Goal: Check status: Check status

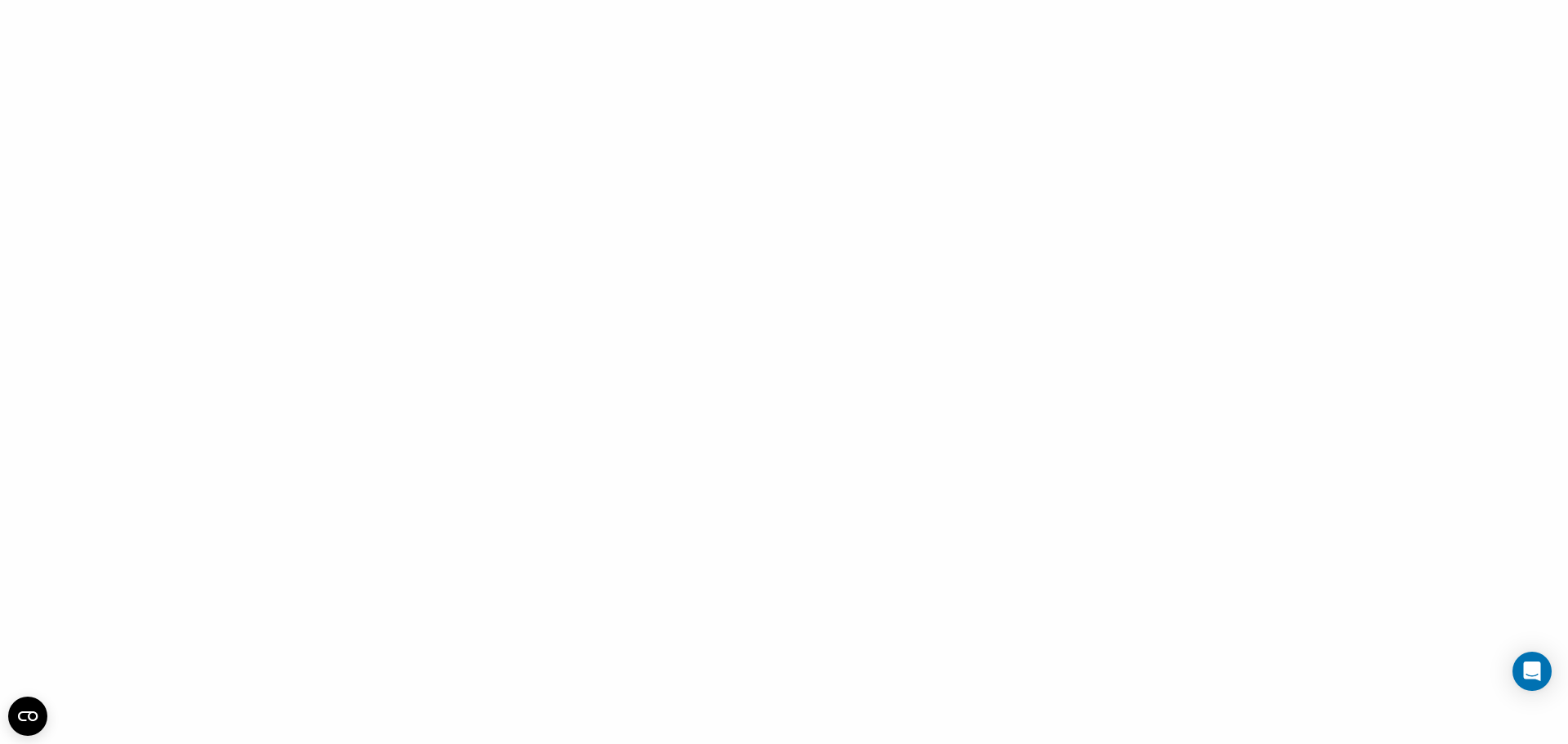
drag, startPoint x: 959, startPoint y: 37, endPoint x: 955, endPoint y: 57, distance: 20.4
click at [959, 41] on div at bounding box center [784, 372] width 1568 height 744
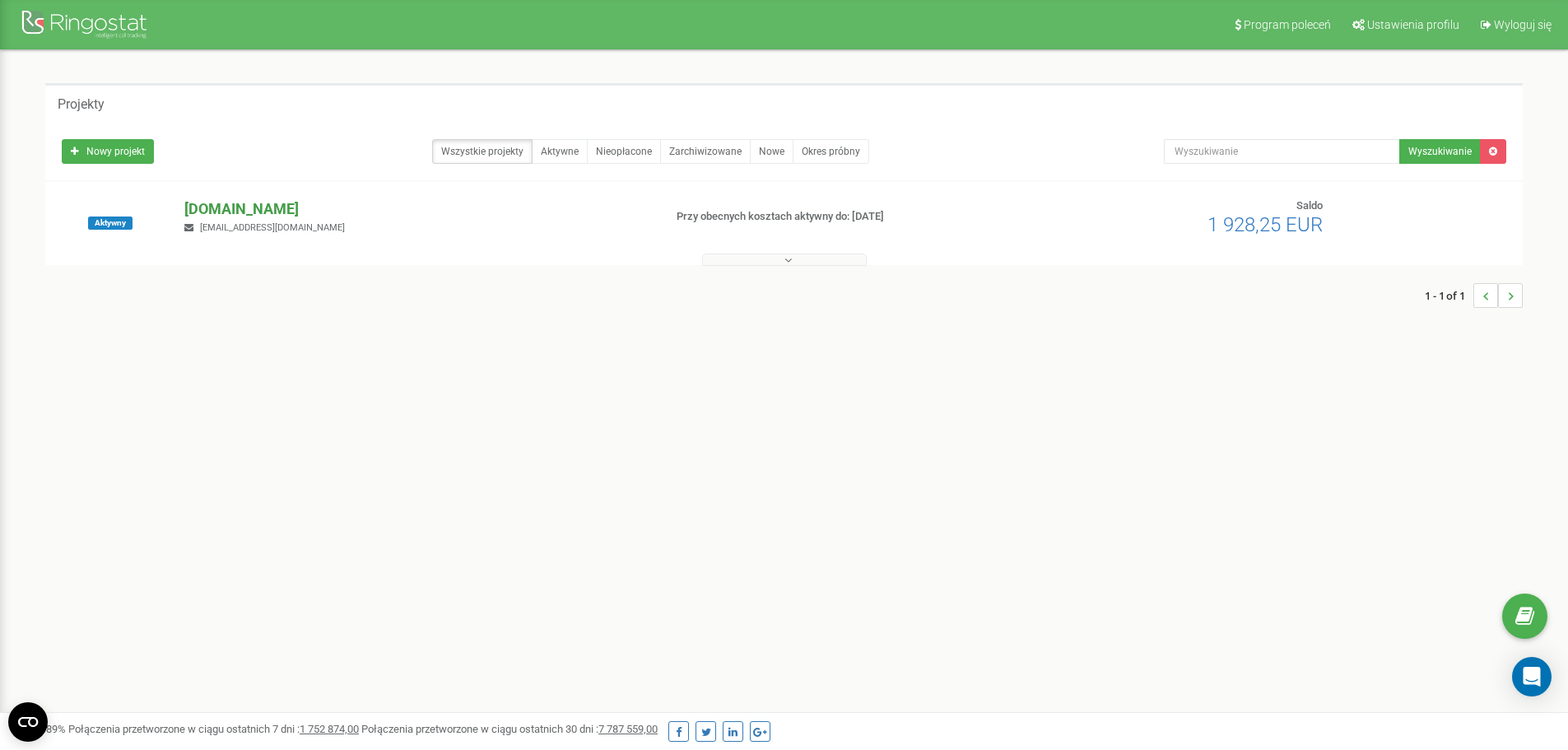
click at [221, 210] on p "[DOMAIN_NAME]" at bounding box center [416, 209] width 465 height 22
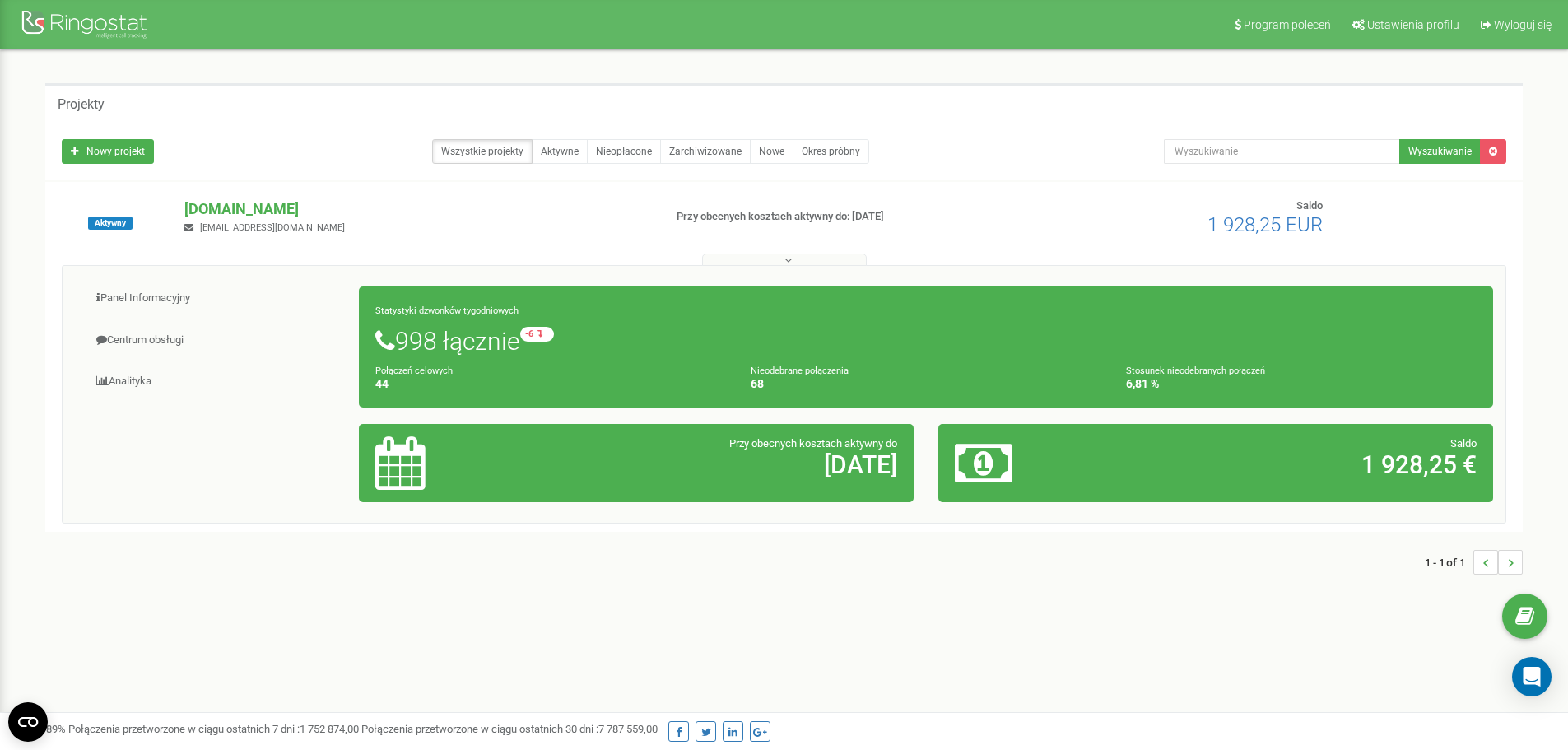
click at [427, 587] on div "1 - 1 of 1" at bounding box center [784, 562] width 1478 height 57
click at [140, 384] on link "Analityka" at bounding box center [217, 381] width 285 height 40
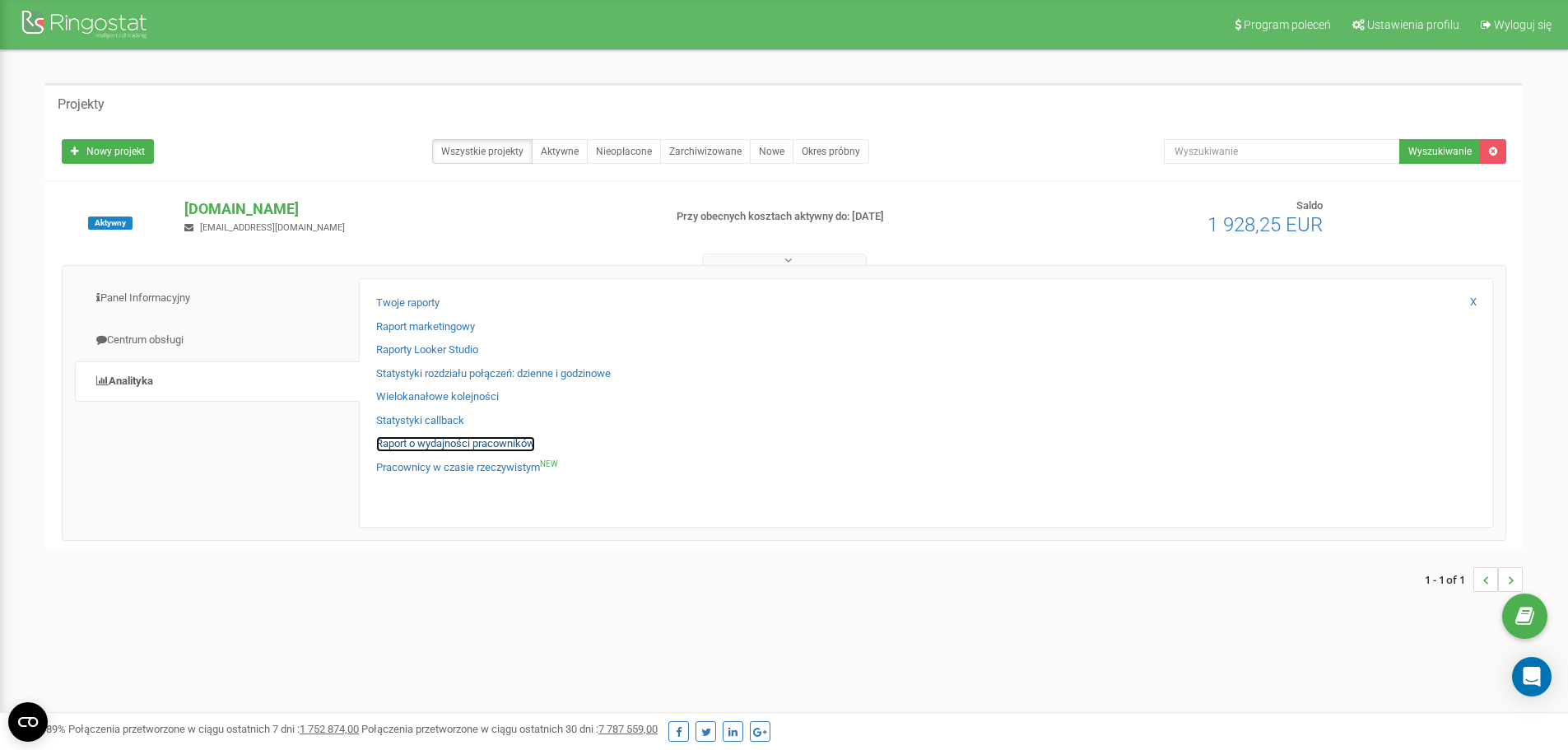
click at [425, 444] on link "Raport o wydajności pracowników" at bounding box center [455, 444] width 159 height 16
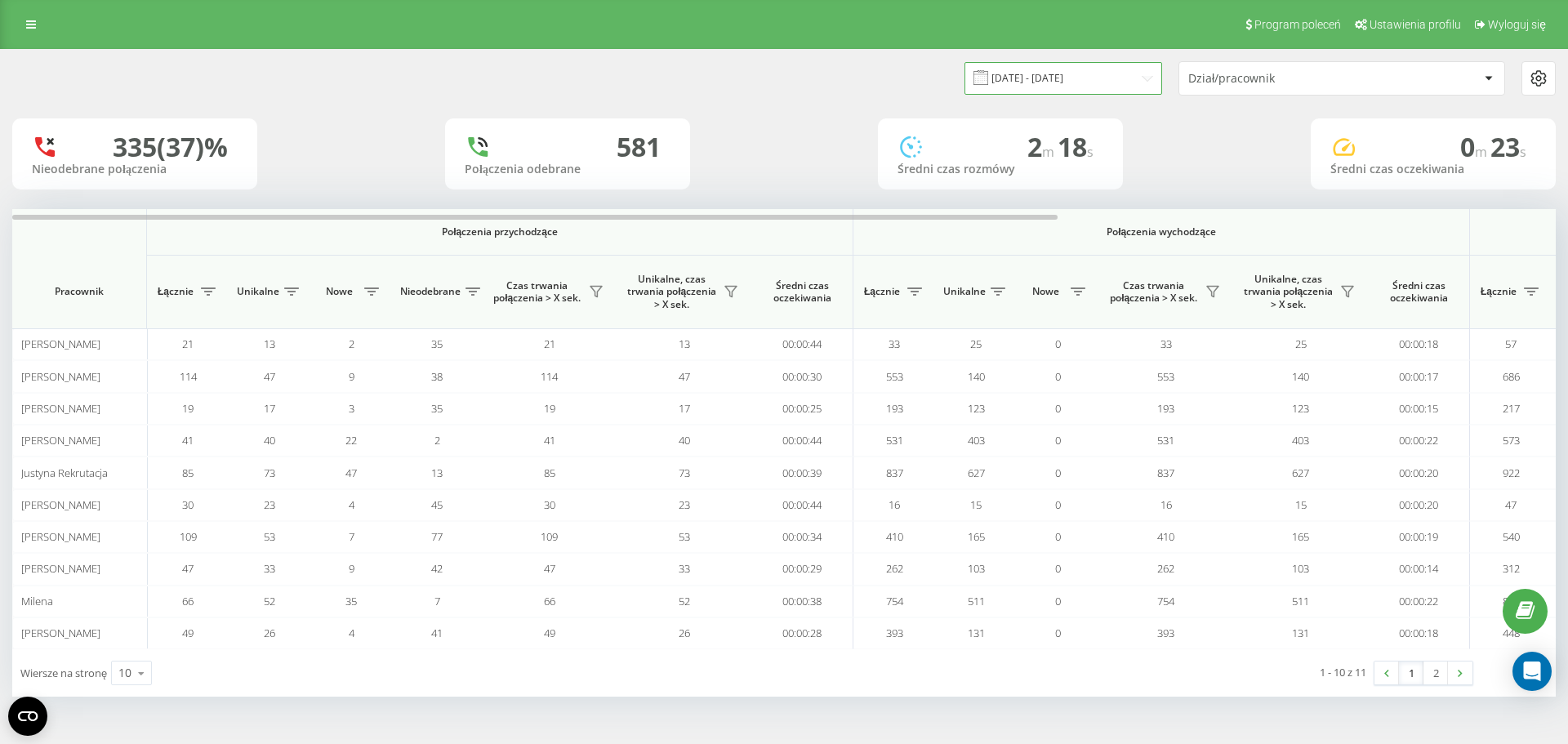
click at [1070, 68] on input "[DATE] - [DATE]" at bounding box center [1063, 77] width 198 height 32
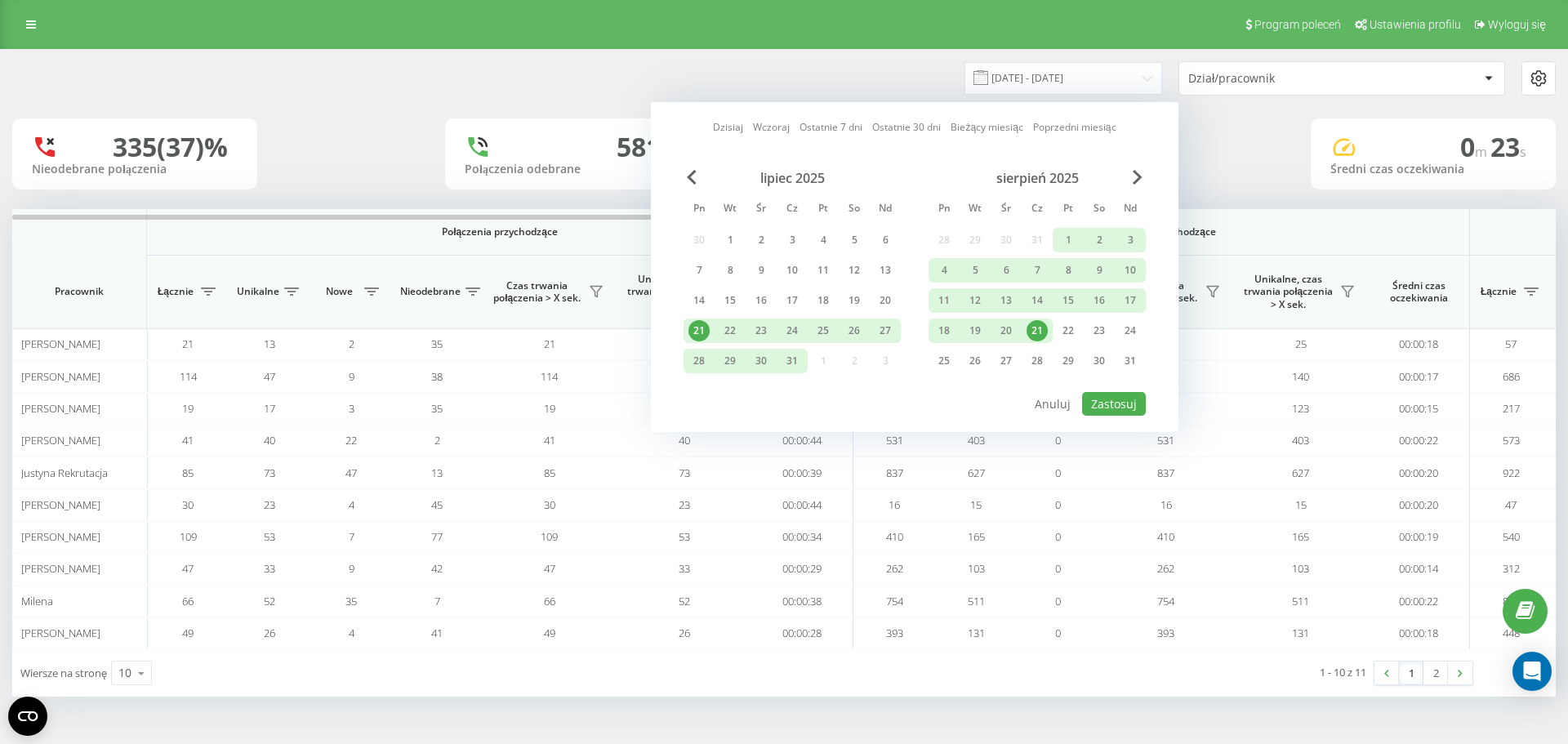
click at [1036, 337] on div "21" at bounding box center [1038, 331] width 22 height 22
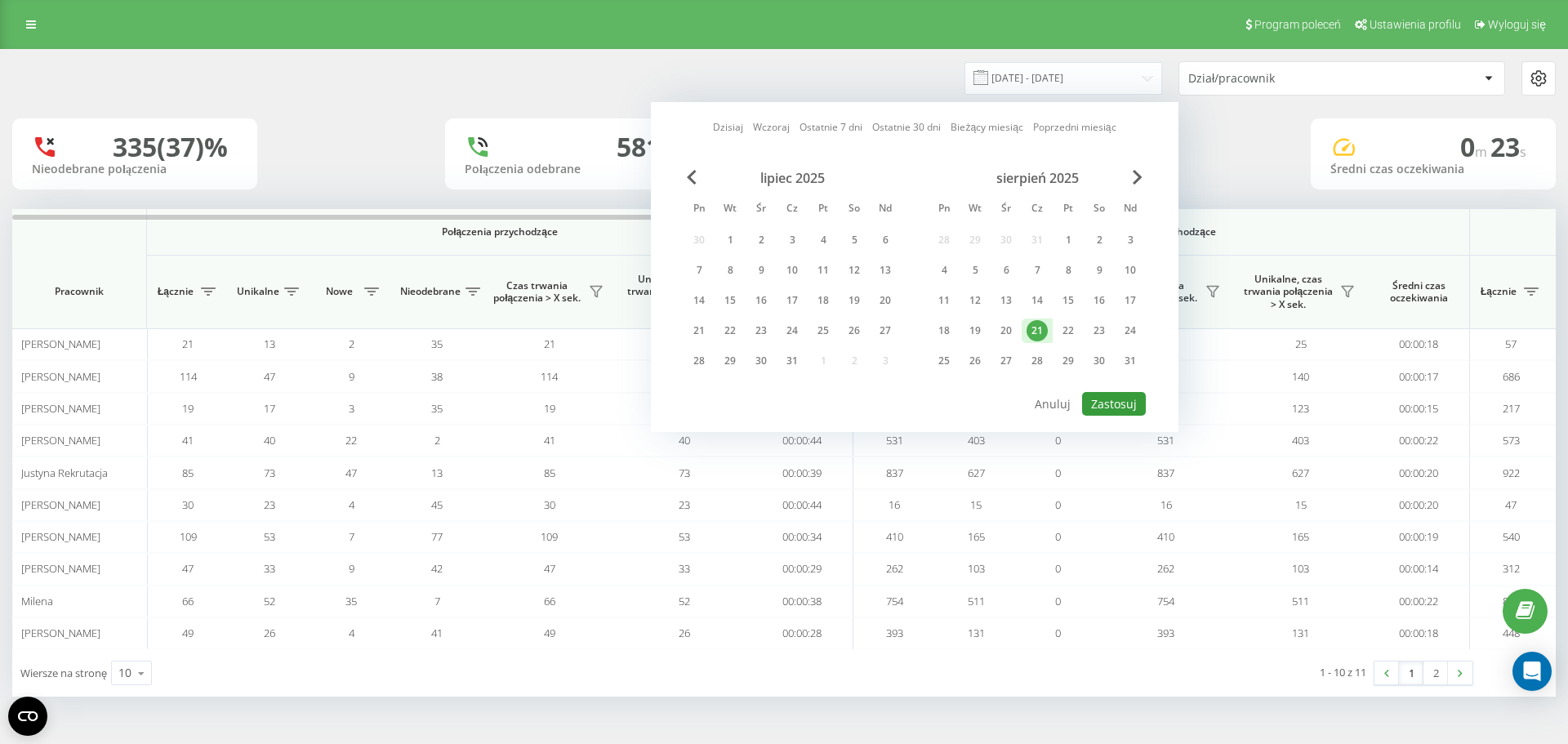
click at [1102, 401] on button "Zastosuj" at bounding box center [1113, 403] width 64 height 23
type input "[DATE] - [DATE]"
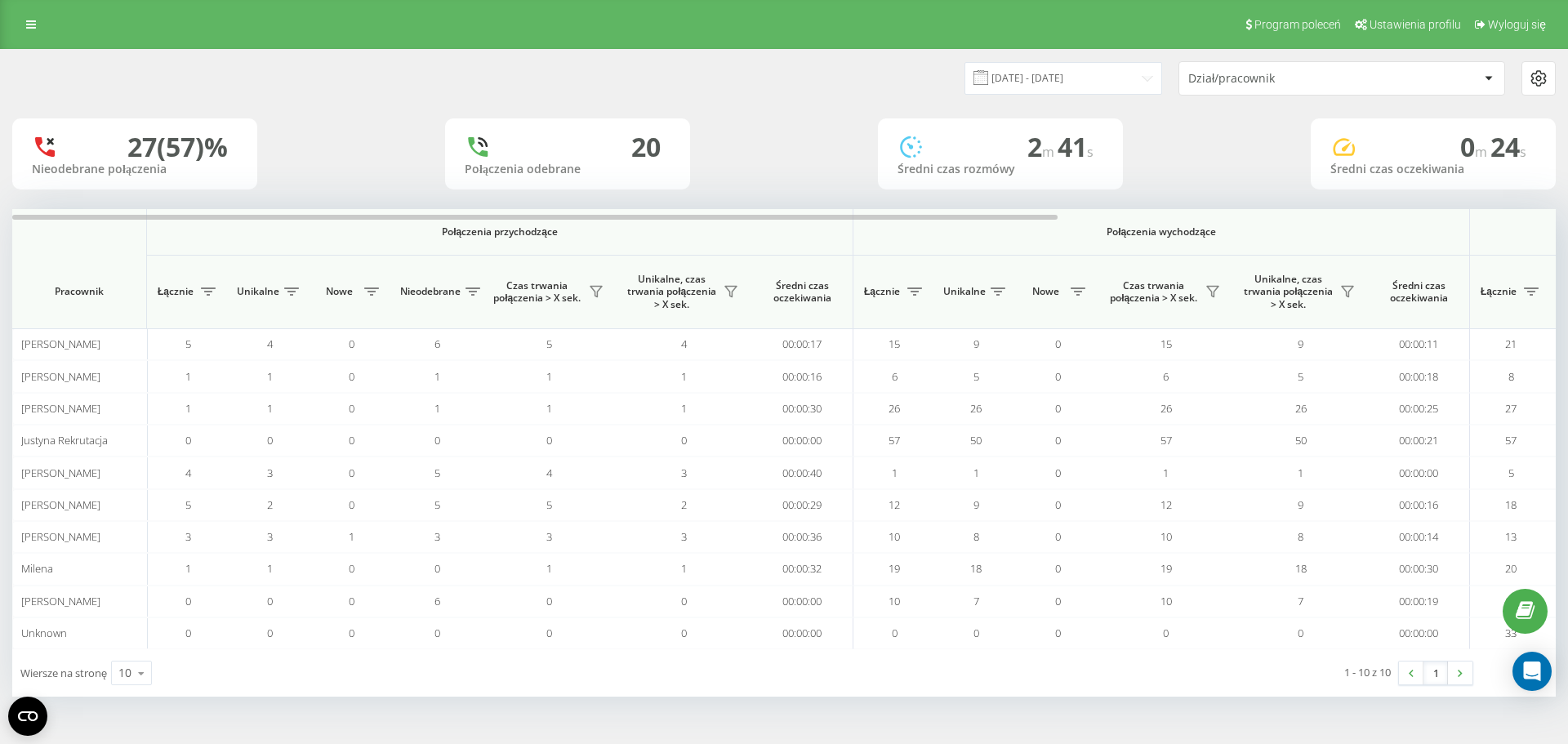
click at [905, 67] on div "[DATE] - [DATE] Dział/pracownik" at bounding box center [1170, 78] width 771 height 34
